Goal: Task Accomplishment & Management: Manage account settings

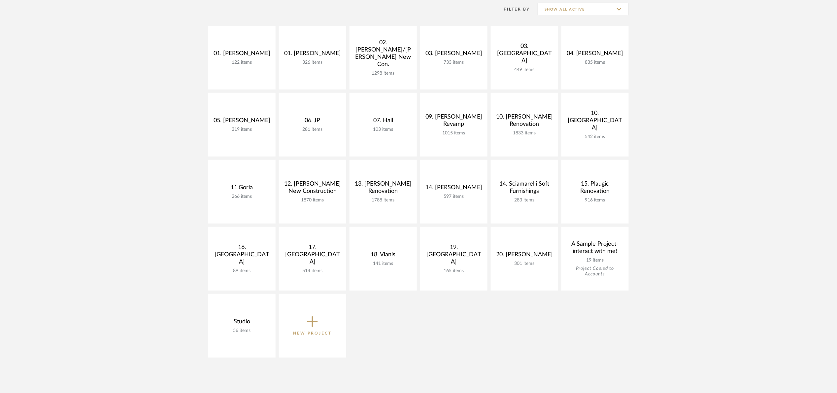
scroll to position [78, 0]
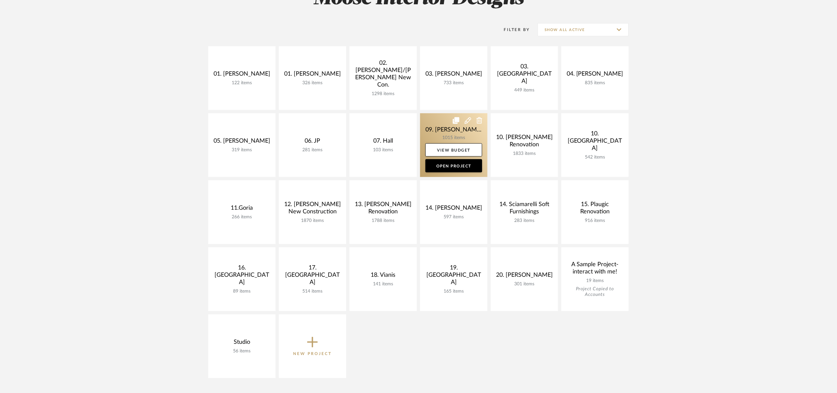
click at [430, 120] on link at bounding box center [453, 145] width 67 height 64
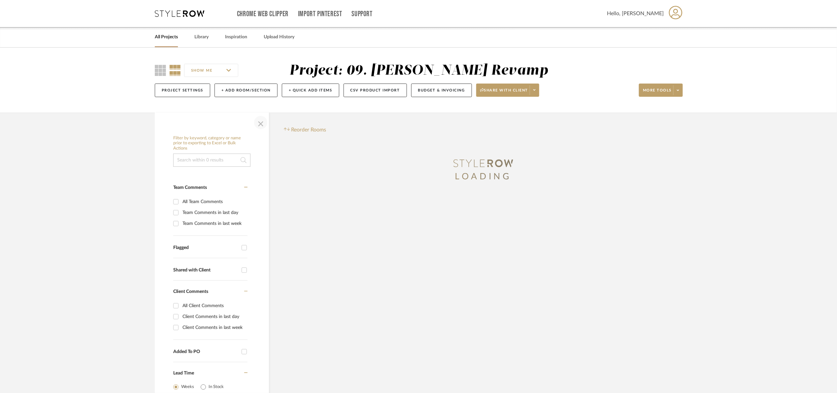
click at [256, 127] on span "button" at bounding box center [261, 122] width 16 height 16
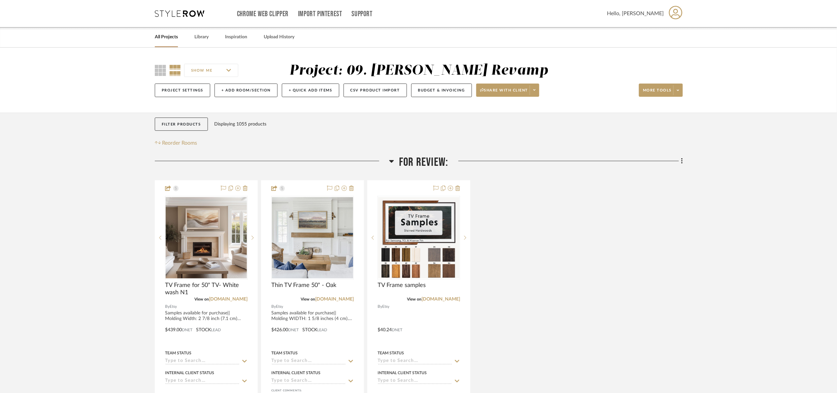
click at [419, 167] on span "For Review:" at bounding box center [423, 162] width 49 height 14
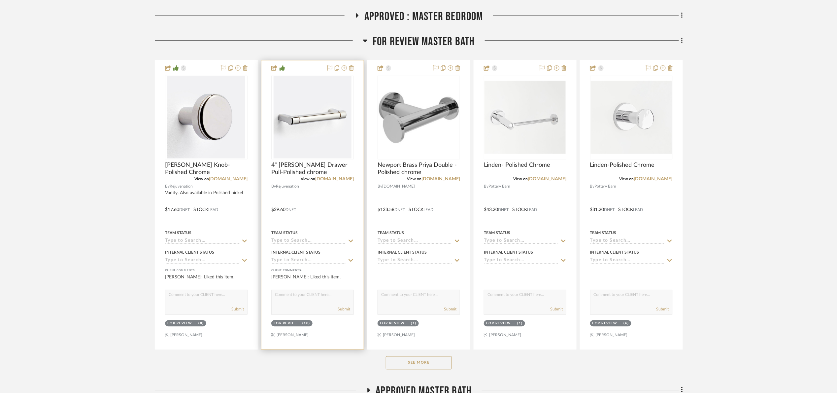
scroll to position [297, 0]
click at [335, 178] on link "[DOMAIN_NAME]" at bounding box center [334, 178] width 39 height 5
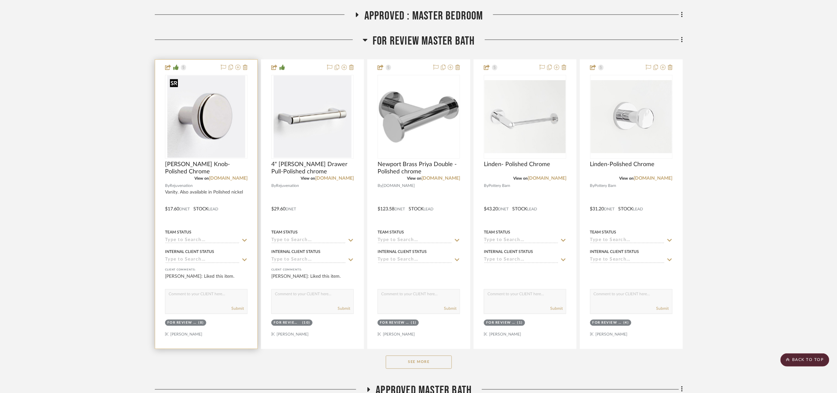
click at [0, 0] on img at bounding box center [0, 0] width 0 height 0
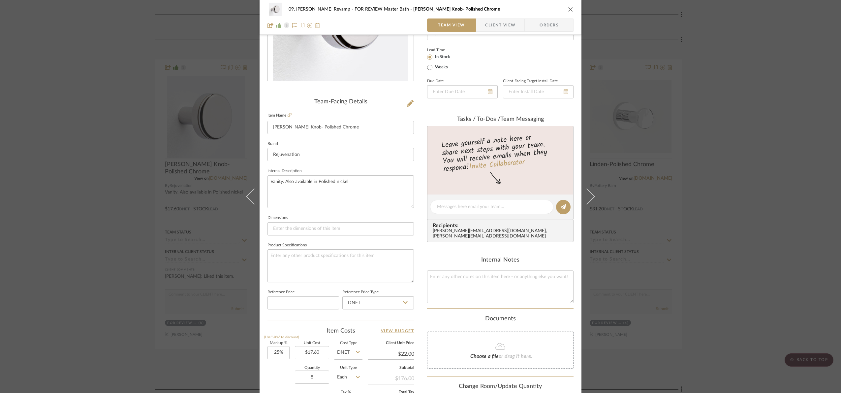
scroll to position [222, 0]
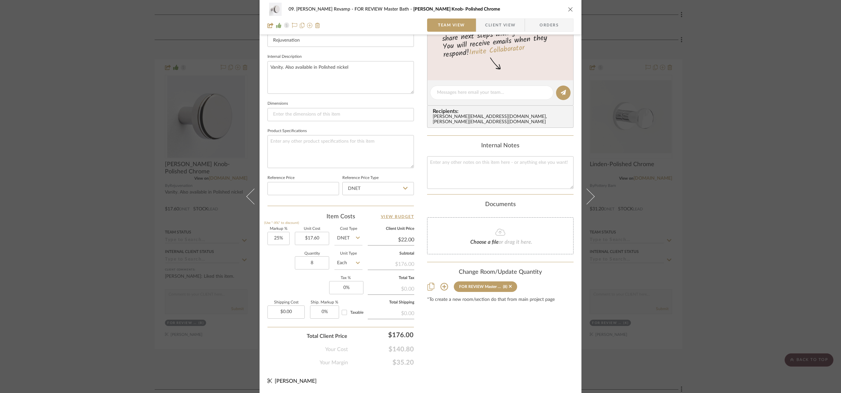
click at [812, 255] on div "09. [PERSON_NAME] Revamp FOR REVIEW Master Bath [PERSON_NAME] Knob- Polished Ch…" at bounding box center [420, 196] width 841 height 393
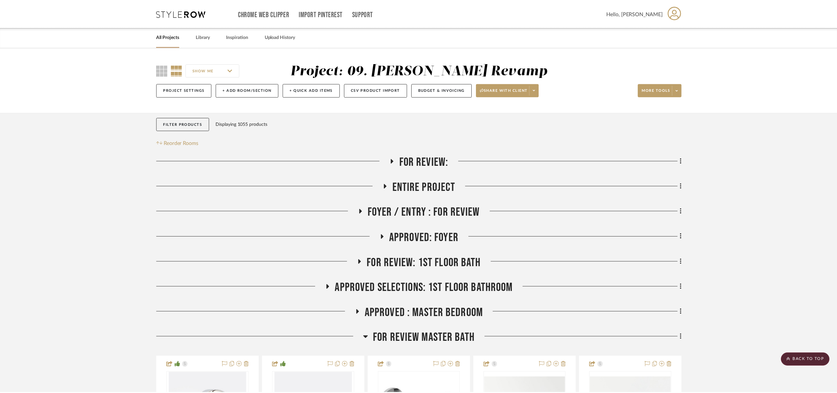
scroll to position [297, 0]
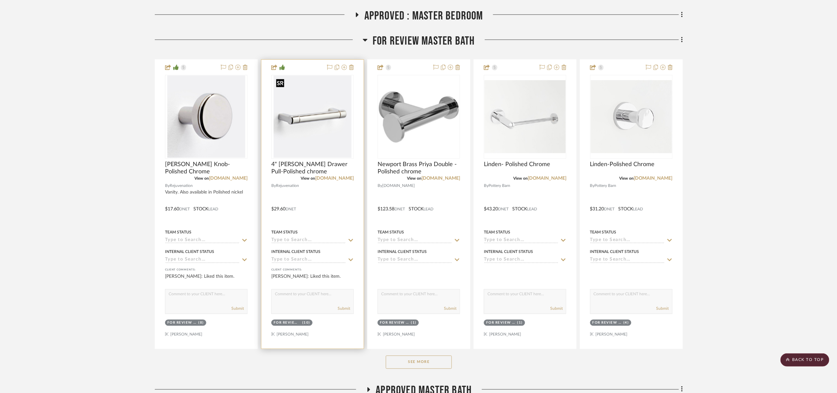
click at [324, 135] on img "0" at bounding box center [312, 117] width 78 height 82
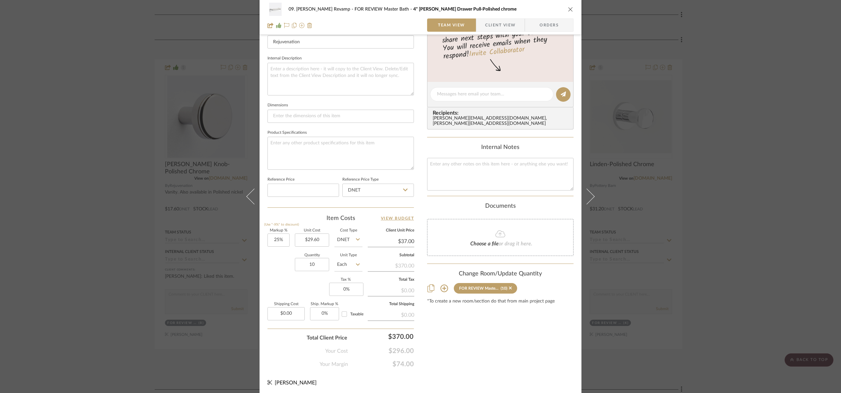
scroll to position [222, 0]
click at [144, 108] on div "09. [PERSON_NAME] Revamp FOR REVIEW Master Bath 4" [PERSON_NAME] Drawer Pull-Po…" at bounding box center [420, 196] width 841 height 393
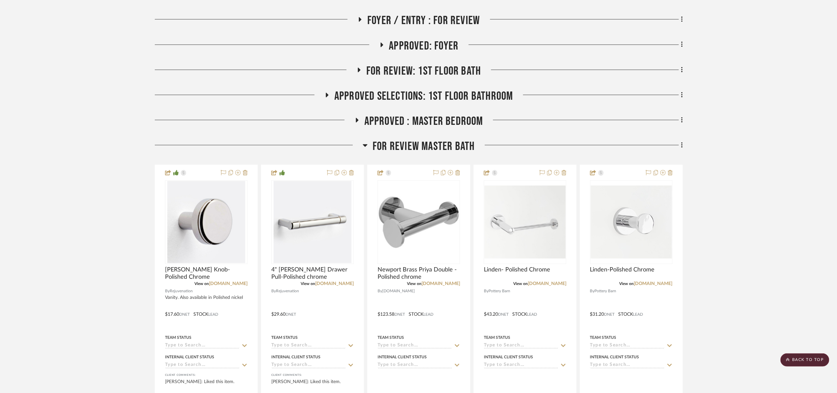
scroll to position [0, 0]
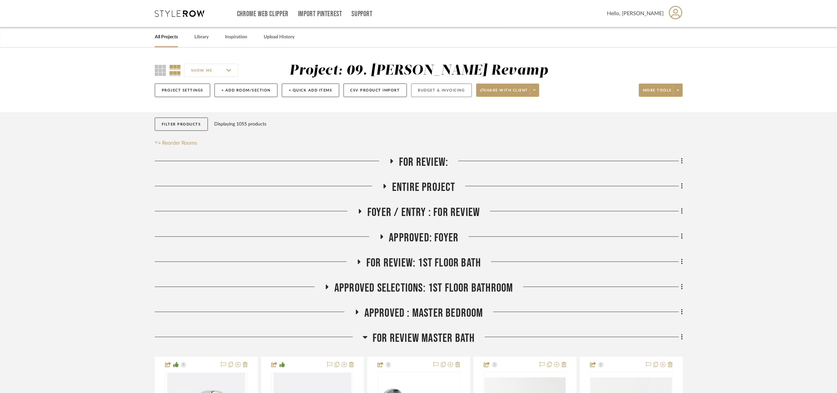
click at [431, 88] on button "Budget & Invoicing" at bounding box center [441, 90] width 61 height 14
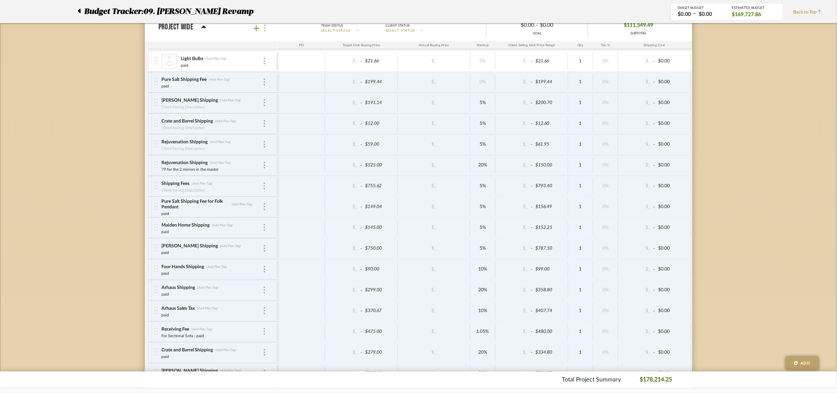
scroll to position [1344, 0]
click at [254, 32] on icon at bounding box center [256, 28] width 6 height 7
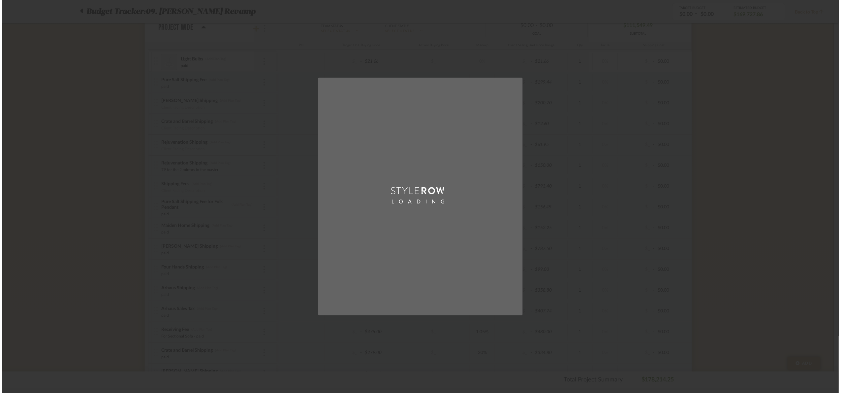
scroll to position [0, 0]
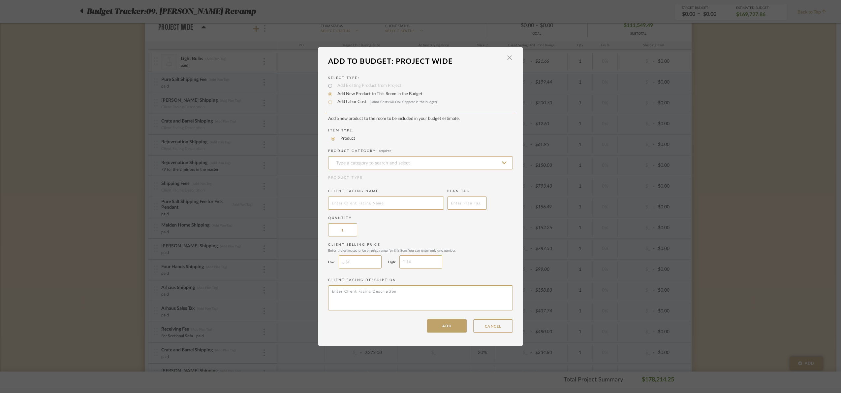
click at [354, 99] on label "Add Labor Cost (Labor Costs will ONLY appear in the budget)" at bounding box center [385, 102] width 103 height 7
click at [334, 98] on input "Add Labor Cost (Labor Costs will ONLY appear in the budget)" at bounding box center [330, 102] width 8 height 8
radio input "true"
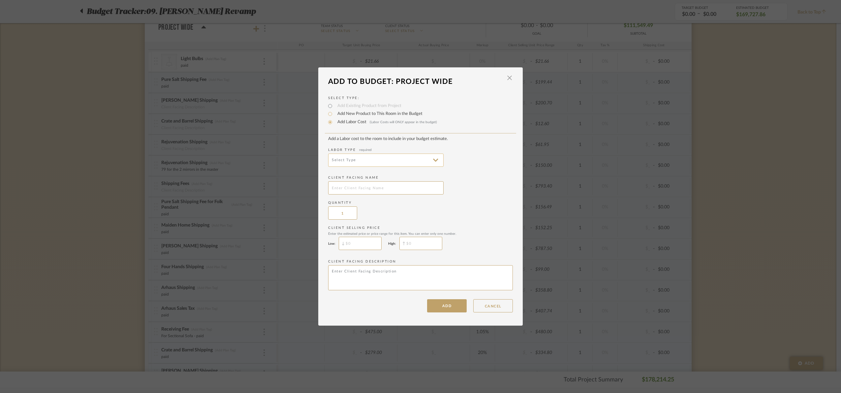
click at [370, 158] on input at bounding box center [385, 159] width 115 height 13
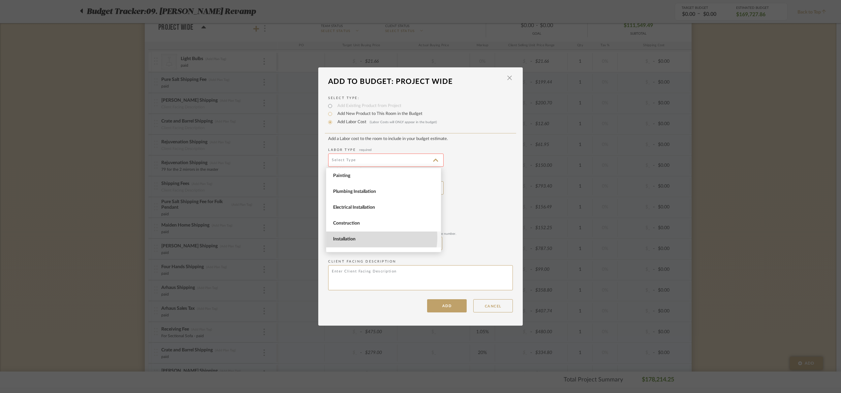
click at [367, 237] on span "Installation" at bounding box center [384, 239] width 103 height 6
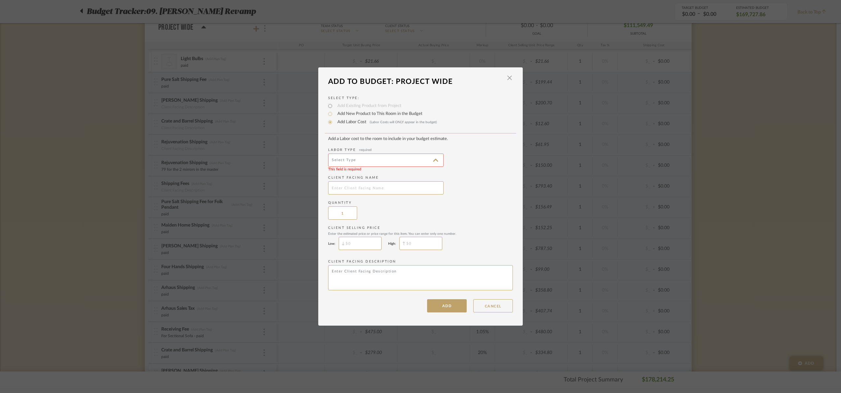
type input "Installation"
click at [364, 186] on input "text" at bounding box center [385, 187] width 115 height 13
type input "Rejuvenation hardware shipping"
click at [452, 305] on button "ADD" at bounding box center [447, 305] width 40 height 13
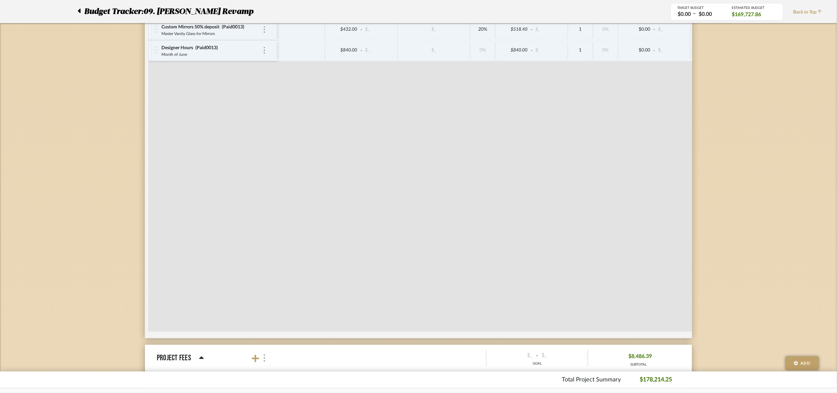
scroll to position [2235, 0]
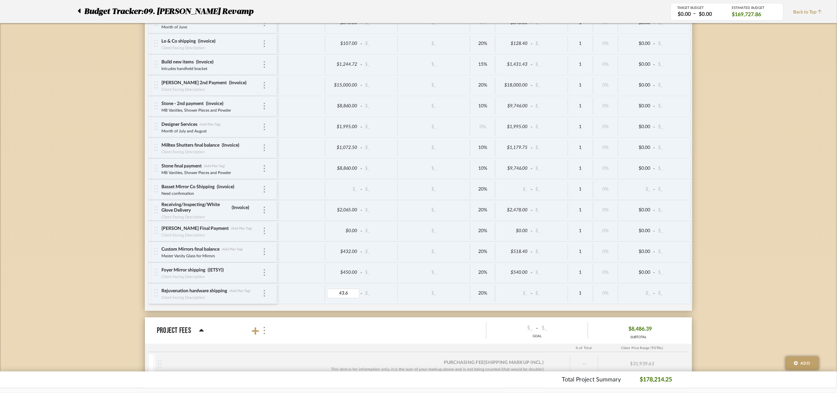
type input "43.68"
type input "Invoice"
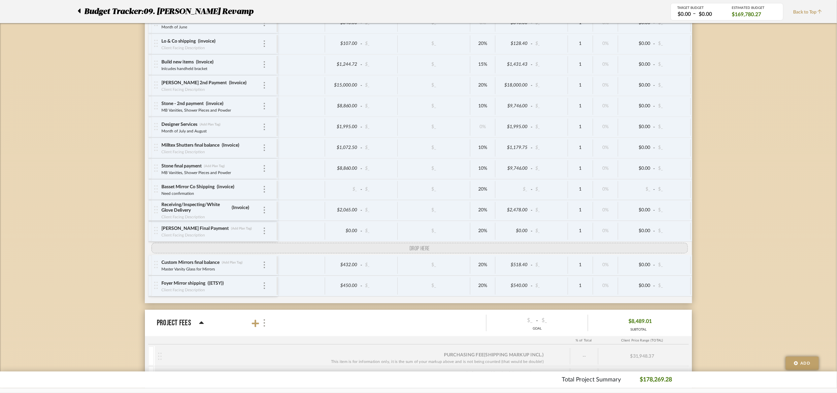
drag, startPoint x: 153, startPoint y: 307, endPoint x: 146, endPoint y: 261, distance: 46.9
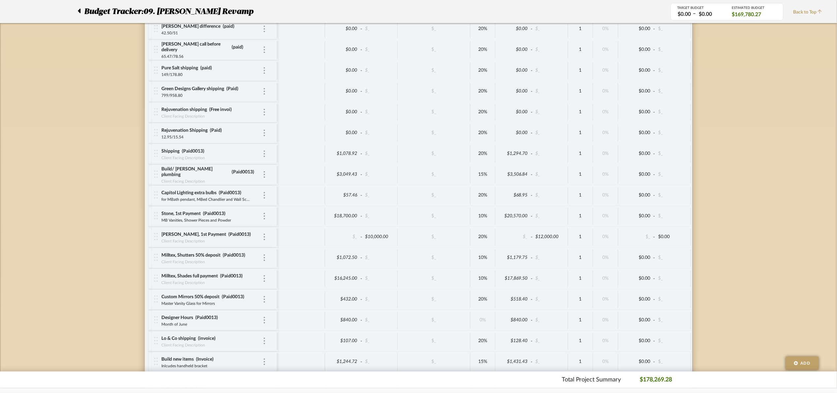
scroll to position [1691, 0]
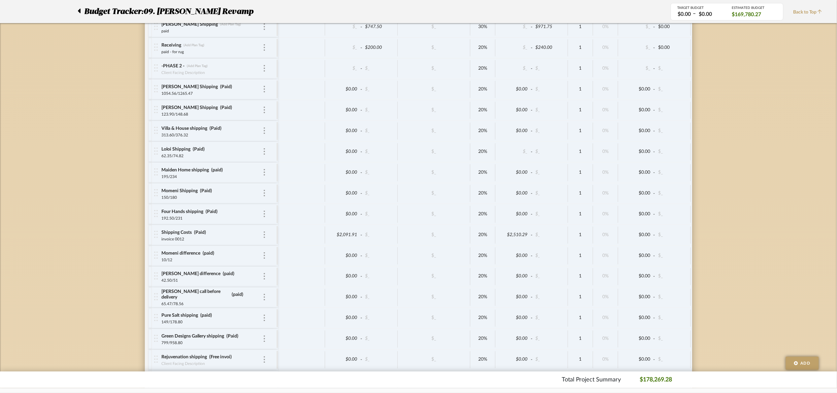
click at [79, 13] on icon at bounding box center [79, 11] width 3 height 8
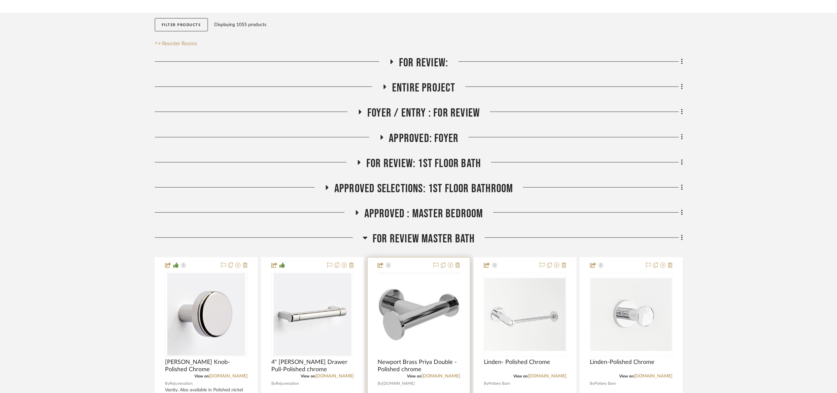
scroll to position [346, 0]
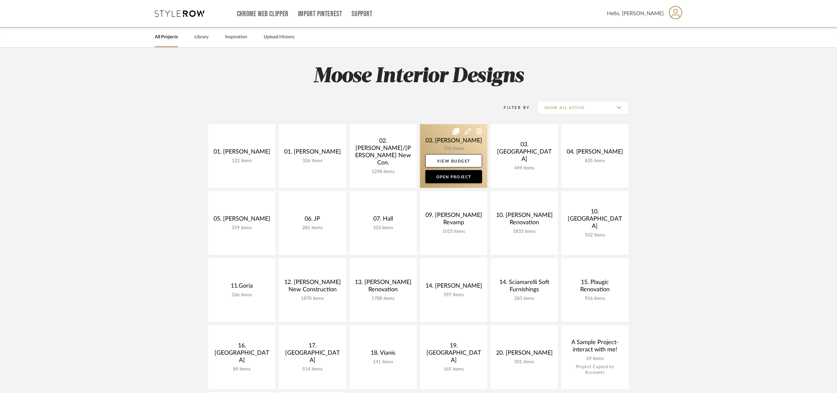
click at [441, 130] on link at bounding box center [453, 156] width 67 height 64
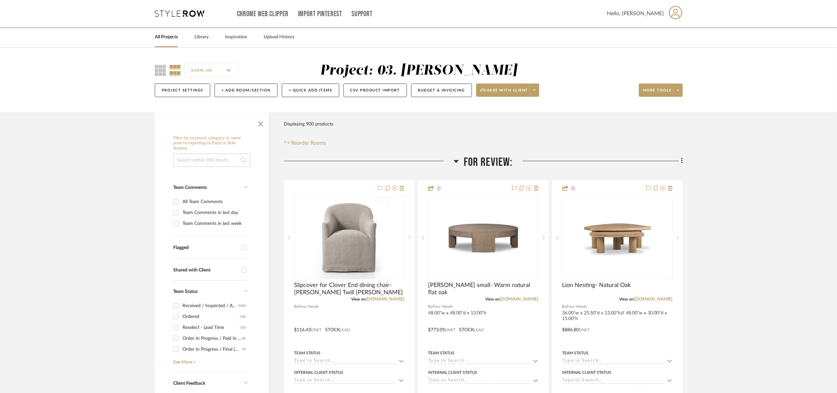
click at [462, 159] on h3 "For Review:" at bounding box center [483, 162] width 59 height 14
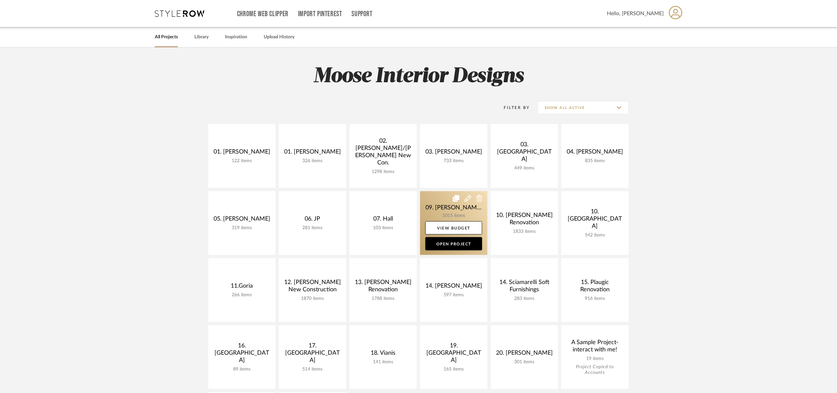
click at [439, 202] on link at bounding box center [453, 223] width 67 height 64
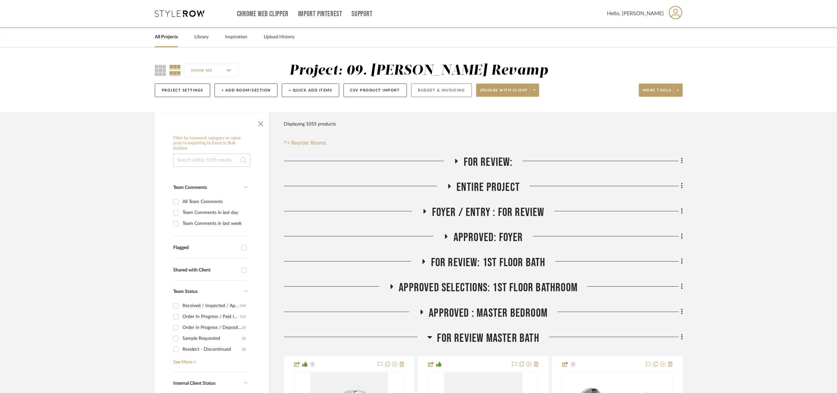
click at [421, 89] on button "Budget & Invoicing" at bounding box center [441, 90] width 61 height 14
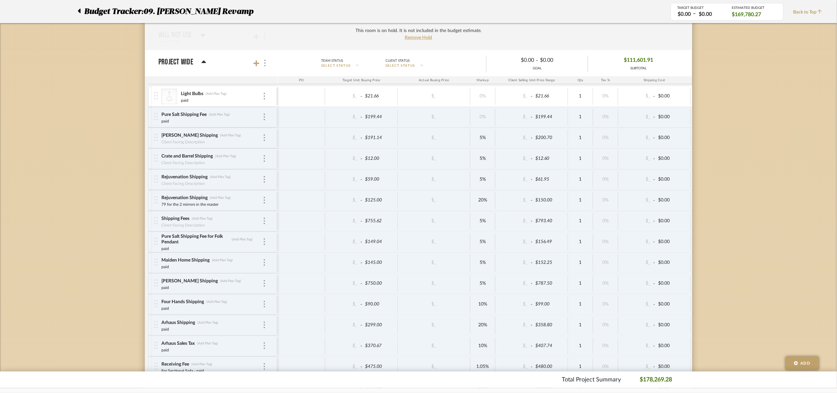
scroll to position [1302, 0]
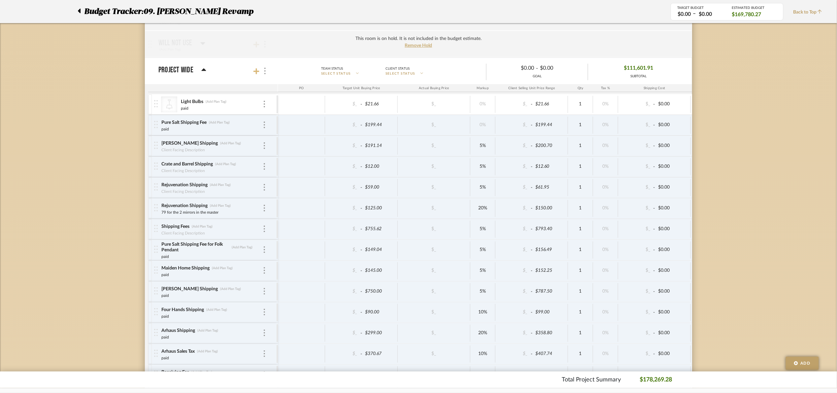
click at [257, 75] on icon at bounding box center [256, 71] width 6 height 7
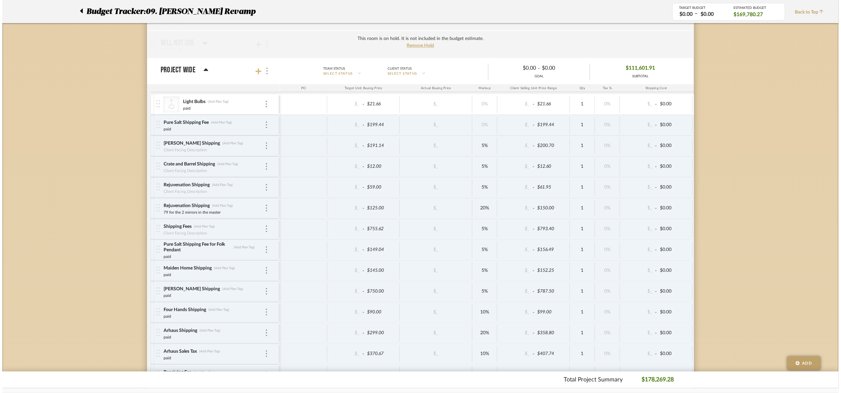
scroll to position [0, 0]
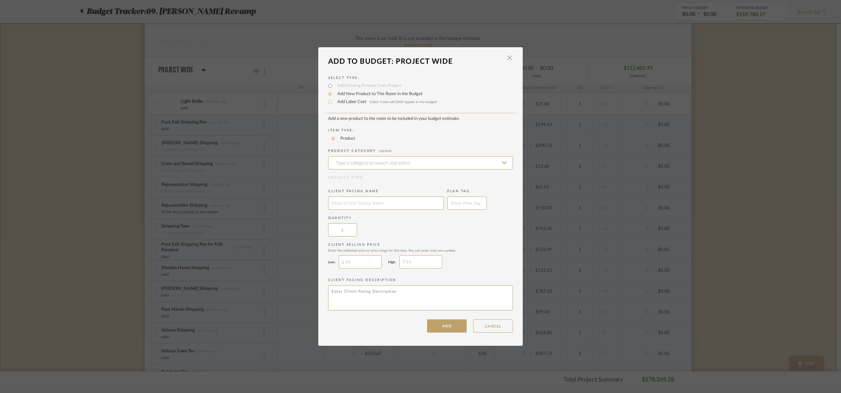
click at [389, 102] on span "(Labor Costs will ONLY appear in the budget)" at bounding box center [403, 101] width 67 height 3
click at [334, 102] on input "Add Labor Cost (Labor Costs will ONLY appear in the budget)" at bounding box center [330, 102] width 8 height 8
radio input "true"
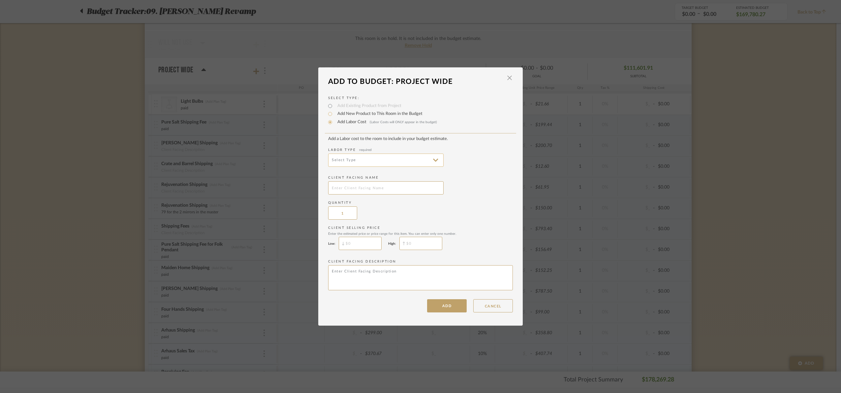
click at [371, 162] on input at bounding box center [385, 159] width 115 height 13
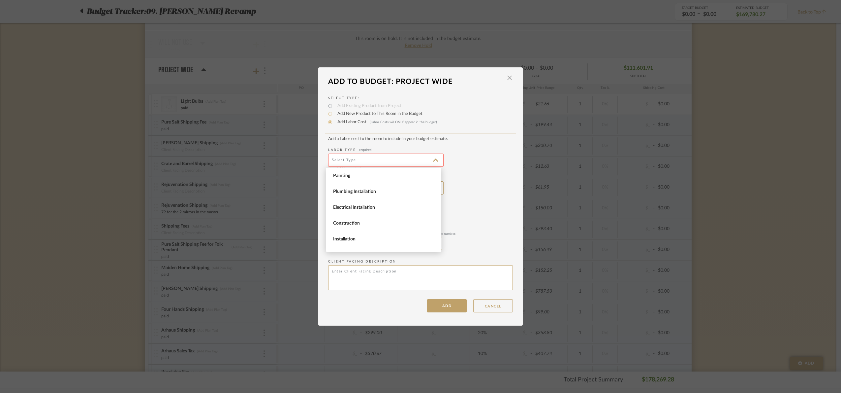
click at [373, 251] on span "Landscaping" at bounding box center [383, 255] width 115 height 16
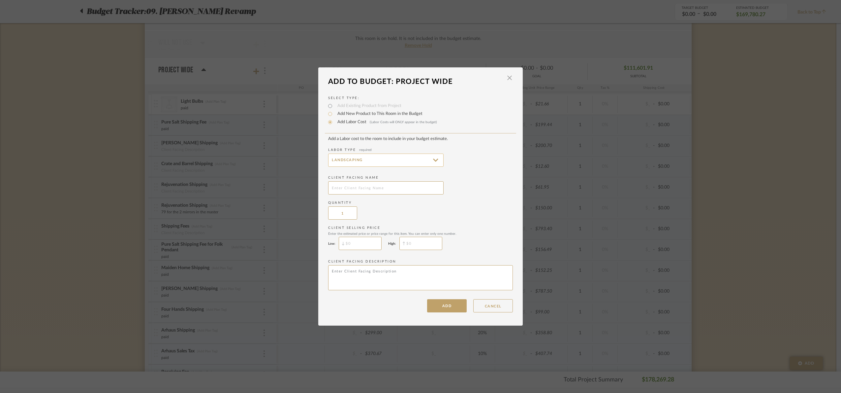
click at [352, 162] on input "Landscaping" at bounding box center [385, 159] width 115 height 13
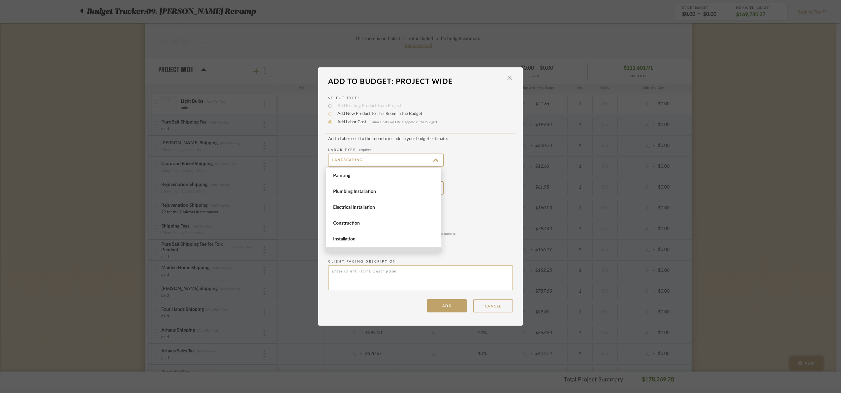
click at [346, 123] on label "Add Labor Cost (Labor Costs will ONLY appear in the budget)" at bounding box center [385, 122] width 103 height 7
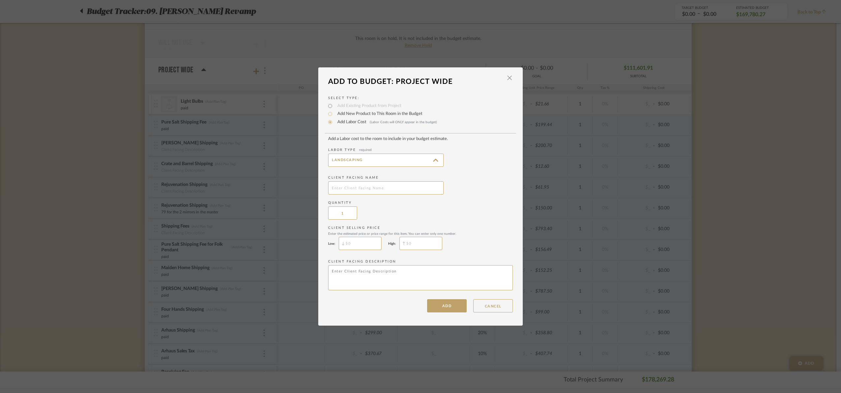
click at [334, 123] on input "Add Labor Cost (Labor Costs will ONLY appear in the budget)" at bounding box center [330, 122] width 8 height 8
click at [360, 162] on input "Landscaping" at bounding box center [385, 159] width 115 height 13
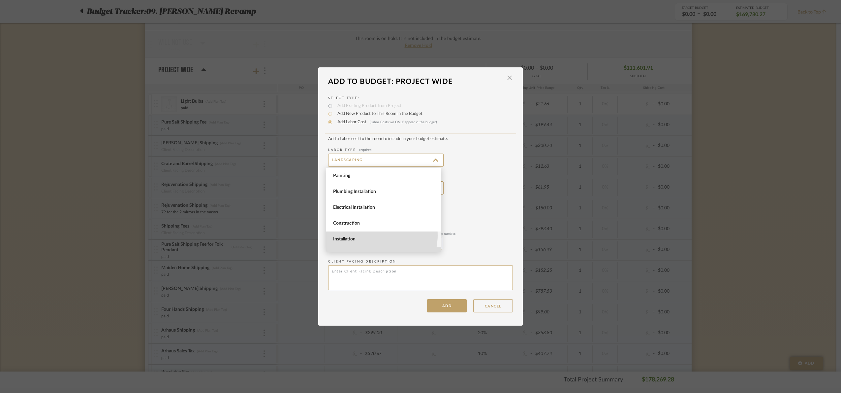
click at [375, 236] on span "Installation" at bounding box center [383, 239] width 115 height 16
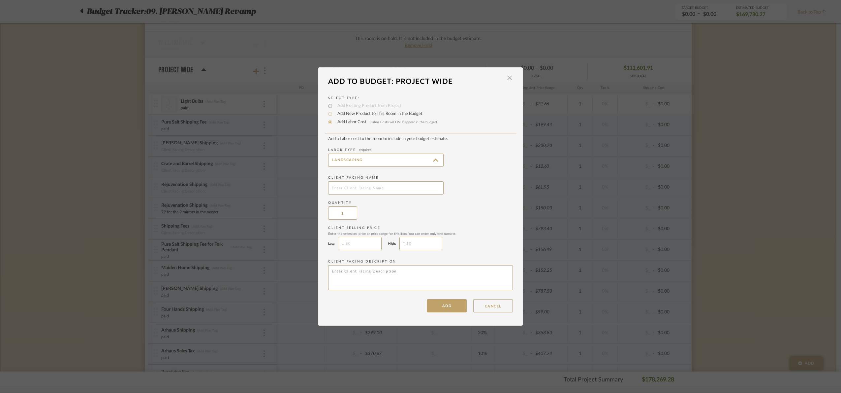
type input "Installation"
click at [355, 186] on input "text" at bounding box center [385, 187] width 115 height 13
type input "p"
type input "Pizza oven concrete"
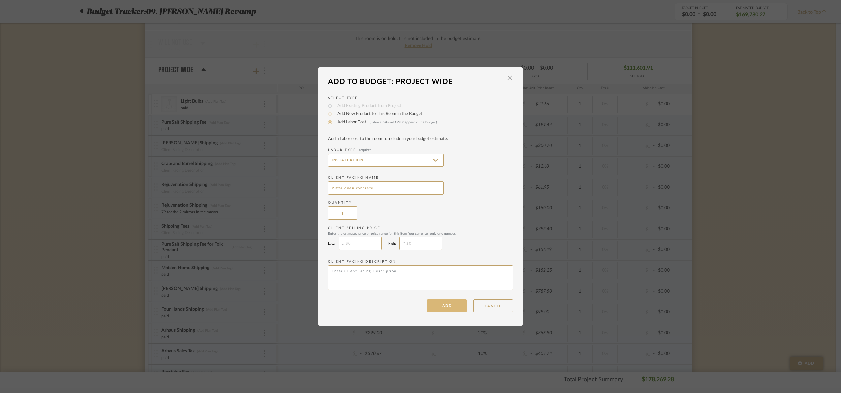
click at [452, 302] on button "ADD" at bounding box center [447, 305] width 40 height 13
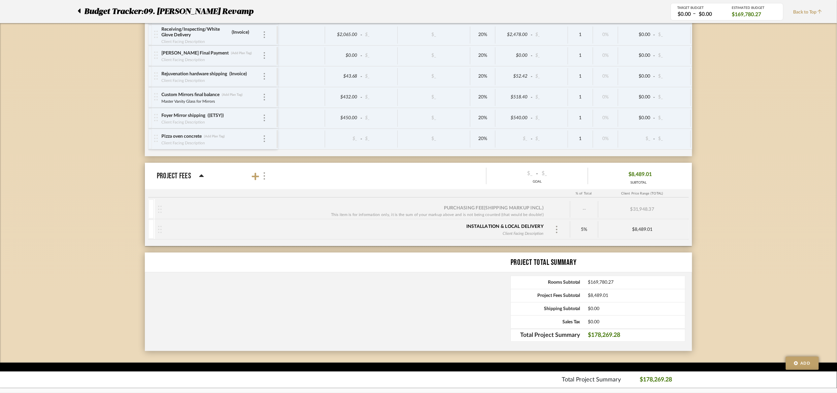
scroll to position [2422, 0]
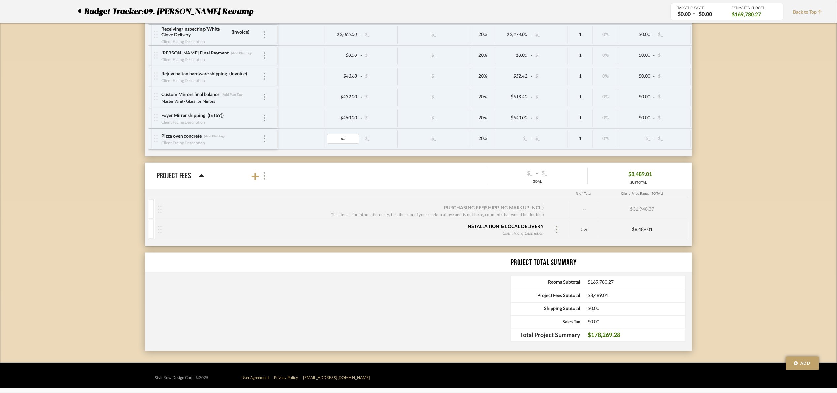
type input "650"
drag, startPoint x: 751, startPoint y: 150, endPoint x: 753, endPoint y: 147, distance: 3.7
type input "Invoice"
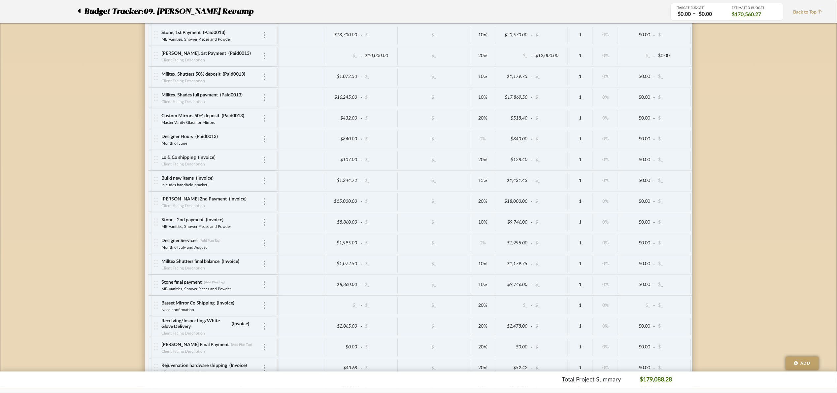
scroll to position [2076, 0]
